Goal: Task Accomplishment & Management: Use online tool/utility

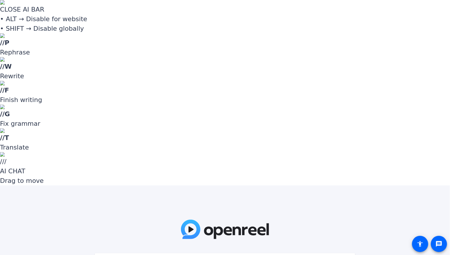
paste input "^x54d@"
type input "^x54d@"
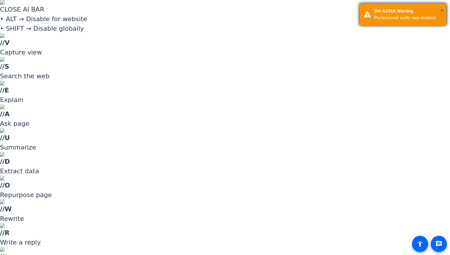
click at [444, 10] on span "×" at bounding box center [442, 10] width 3 height 7
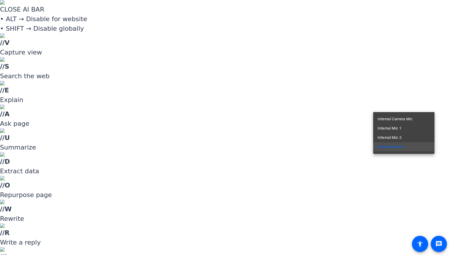
click at [439, 94] on div at bounding box center [225, 127] width 450 height 255
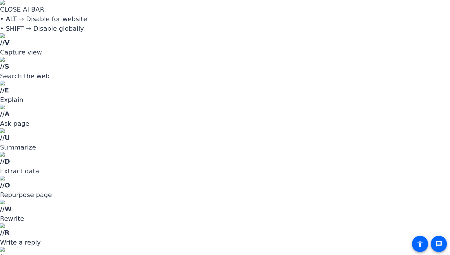
drag, startPoint x: 383, startPoint y: 143, endPoint x: 373, endPoint y: 144, distance: 10.5
type input "-4"
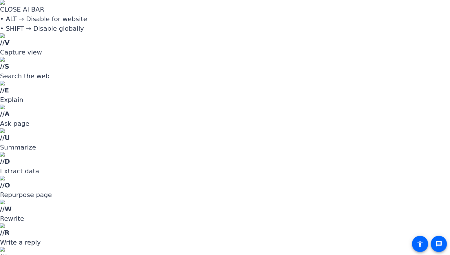
type input "-5"
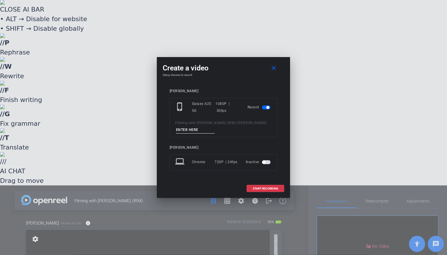
click at [213, 130] on input at bounding box center [195, 129] width 39 height 7
type input "Video 1"
click at [278, 190] on span at bounding box center [265, 189] width 37 height 14
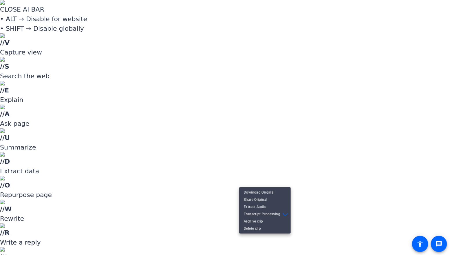
click at [303, 147] on div at bounding box center [225, 127] width 450 height 255
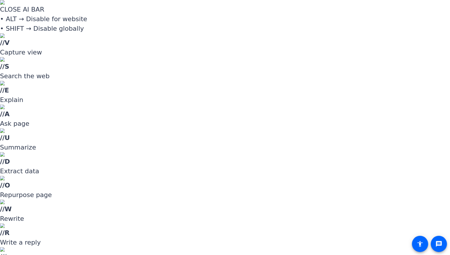
scroll to position [18, 0]
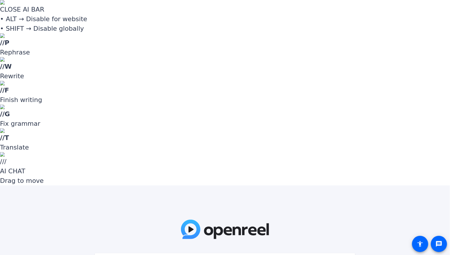
paste input "(tUP0K"
type input "(tUP0K"
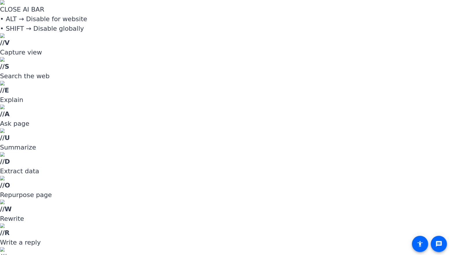
scroll to position [36, 0]
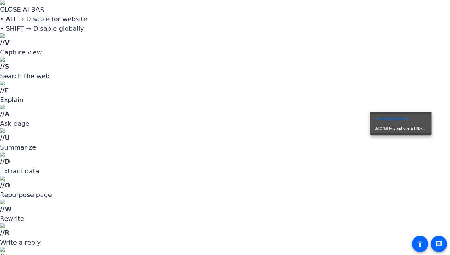
click at [420, 128] on span "UAC 1.0 Microphone & HID-Mediakey" at bounding box center [401, 128] width 52 height 7
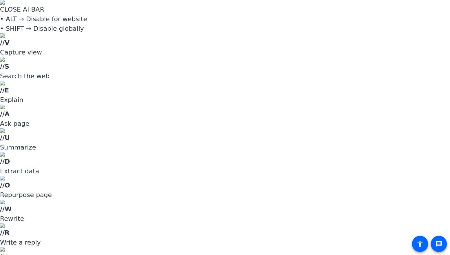
drag, startPoint x: 379, startPoint y: 141, endPoint x: 366, endPoint y: 140, distance: 12.5
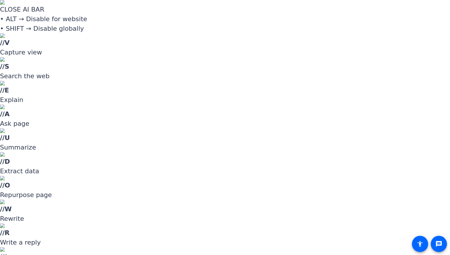
drag, startPoint x: 366, startPoint y: 141, endPoint x: 361, endPoint y: 141, distance: 4.9
drag, startPoint x: 361, startPoint y: 140, endPoint x: 356, endPoint y: 141, distance: 5.8
type input "-10"
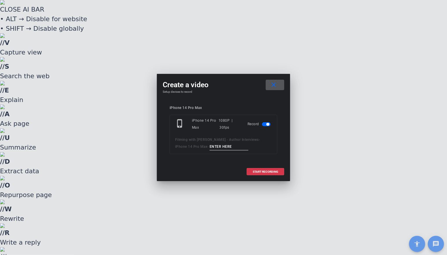
click at [224, 147] on input at bounding box center [229, 146] width 39 height 7
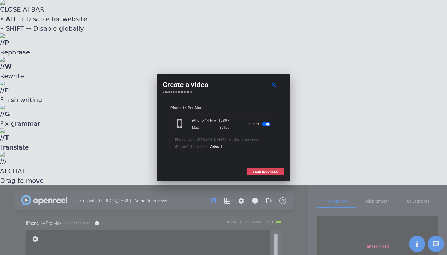
type input "Video 1"
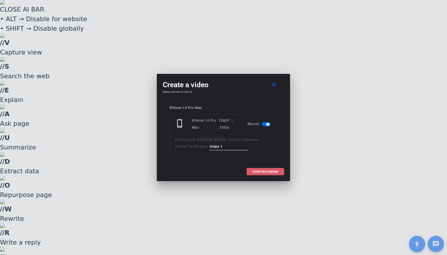
click at [275, 170] on span "START RECORDING" at bounding box center [265, 171] width 25 height 3
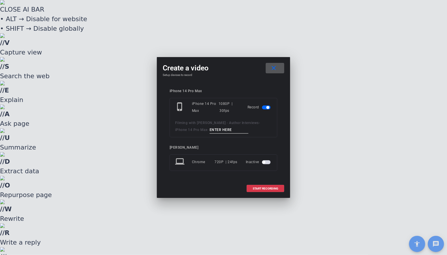
click at [221, 131] on input at bounding box center [229, 129] width 39 height 7
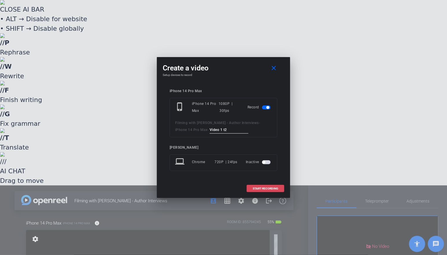
type input "Video 1 t2"
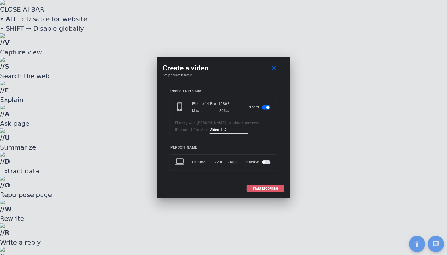
click at [257, 188] on span "START RECORDING" at bounding box center [265, 188] width 25 height 3
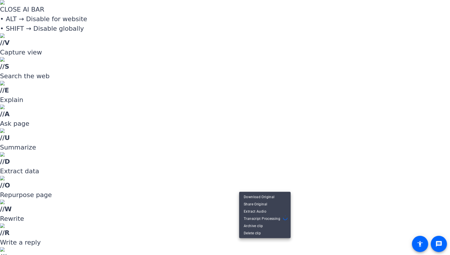
click at [301, 194] on div at bounding box center [225, 127] width 450 height 255
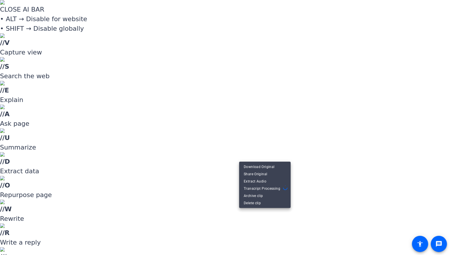
click at [301, 147] on div at bounding box center [225, 127] width 450 height 255
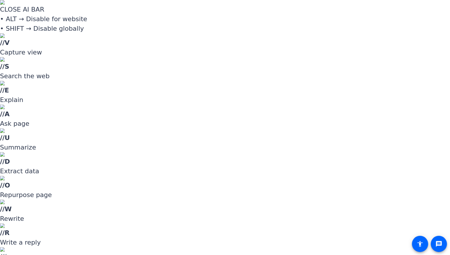
scroll to position [0, 0]
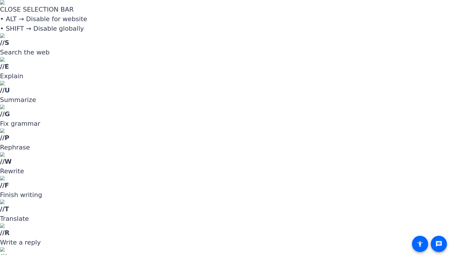
drag, startPoint x: 447, startPoint y: 81, endPoint x: 448, endPoint y: 78, distance: 3.7
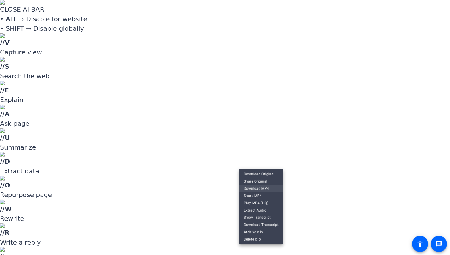
click at [275, 189] on span "Download MP4" at bounding box center [261, 188] width 35 height 7
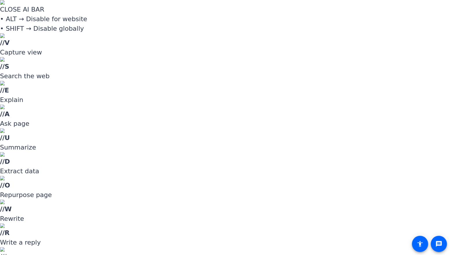
scroll to position [0, 0]
